Goal: Task Accomplishment & Management: Manage account settings

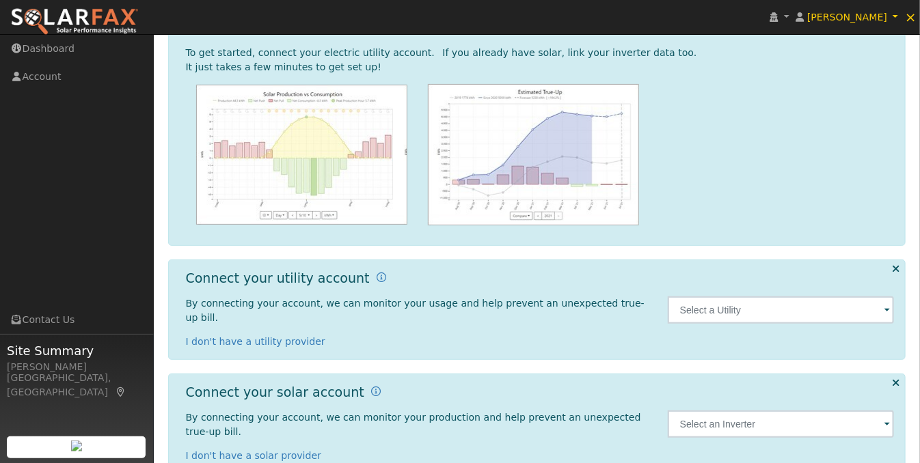
scroll to position [139, 0]
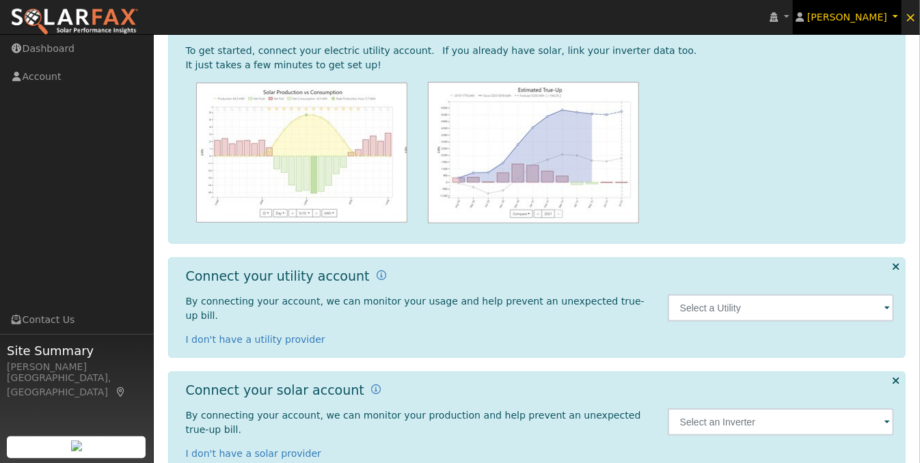
click at [897, 16] on link "Scott Anderson" at bounding box center [847, 17] width 109 height 34
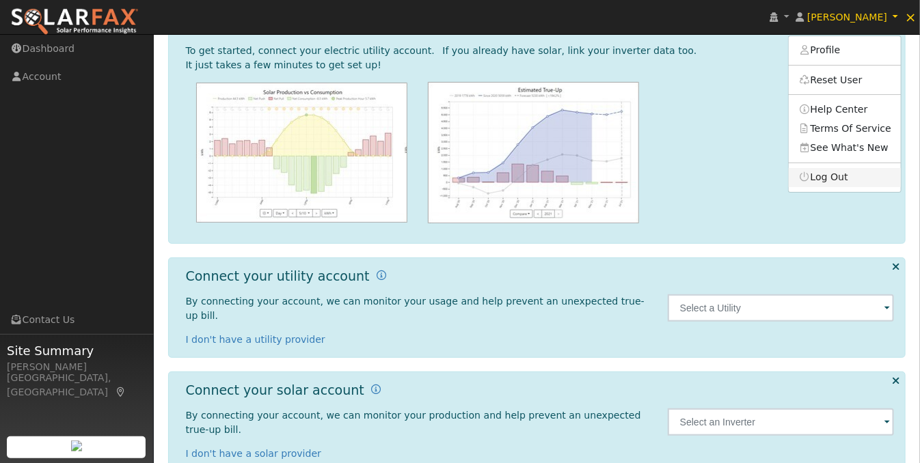
click at [859, 185] on link "Log Out" at bounding box center [845, 177] width 112 height 19
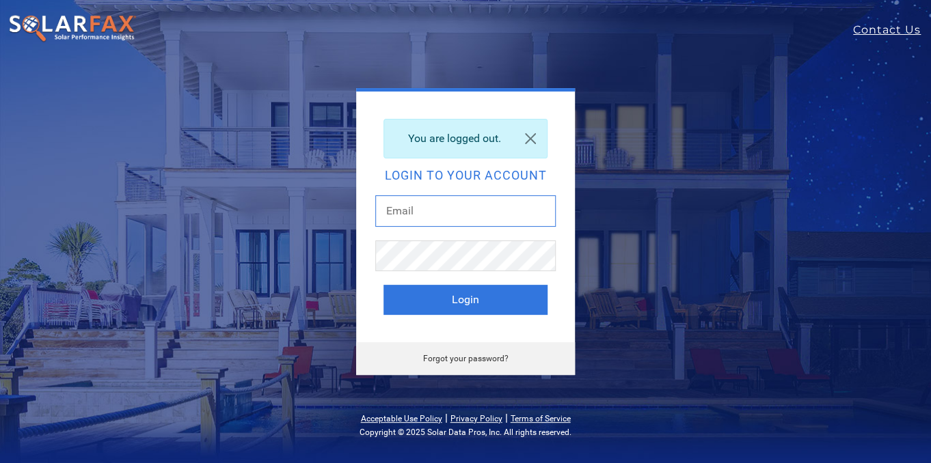
click at [421, 214] on input "text" at bounding box center [465, 210] width 180 height 31
type input "[EMAIL_ADDRESS][DOMAIN_NAME]"
click at [492, 301] on button "Login" at bounding box center [465, 300] width 164 height 30
